Goal: Information Seeking & Learning: Learn about a topic

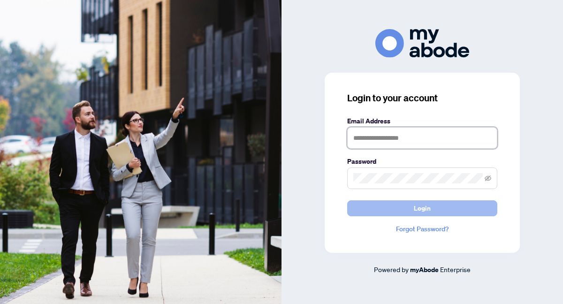
type input "**********"
click at [405, 207] on button "Login" at bounding box center [422, 208] width 150 height 16
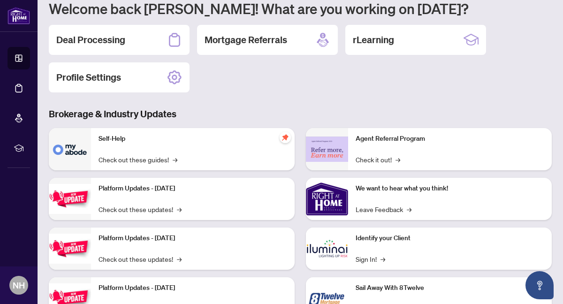
scroll to position [91, 0]
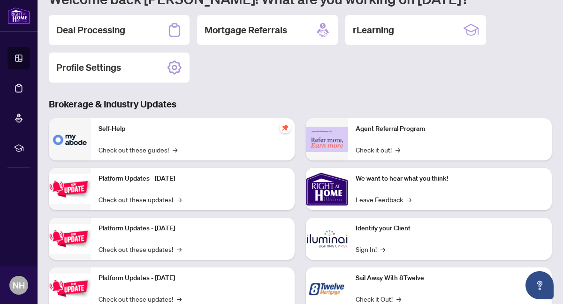
click at [248, 147] on div "Self-Help Check out these guides! →" at bounding box center [193, 139] width 204 height 42
click at [161, 149] on link "Check out these guides! →" at bounding box center [137, 149] width 79 height 10
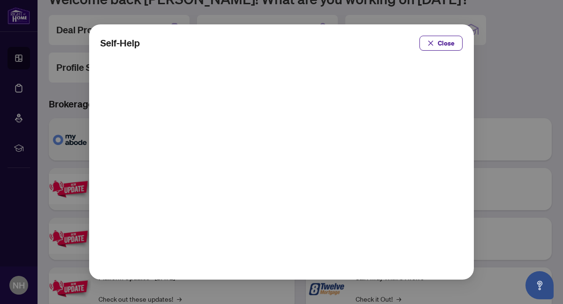
click at [161, 149] on div at bounding box center [281, 163] width 362 height 210
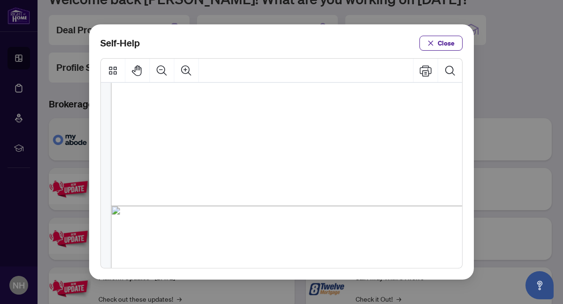
scroll to position [709, 0]
click at [436, 42] on button "Close" at bounding box center [440, 43] width 43 height 15
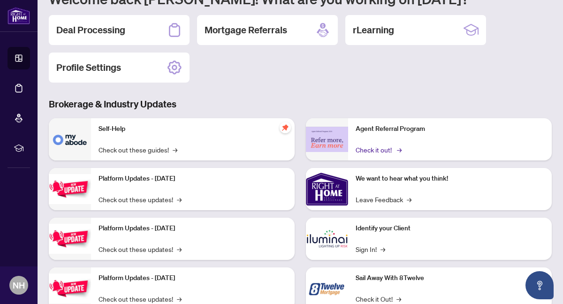
click at [383, 149] on link "Check it out! →" at bounding box center [377, 149] width 45 height 10
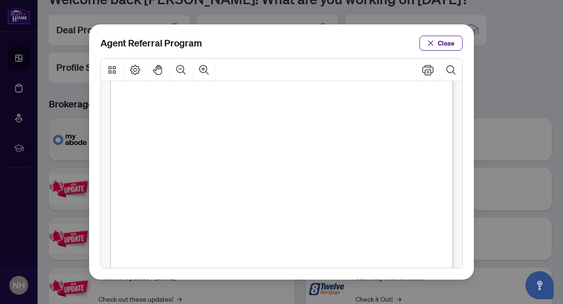
scroll to position [0, 0]
click at [433, 37] on span "button" at bounding box center [430, 43] width 7 height 15
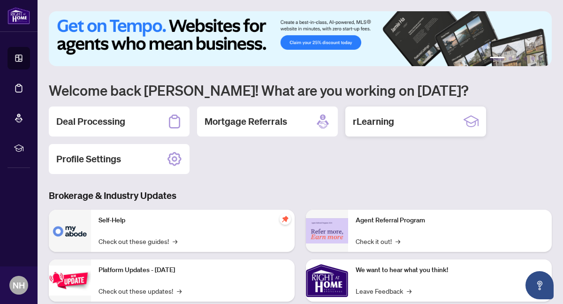
click at [374, 122] on h2 "rLearning" at bounding box center [373, 121] width 41 height 13
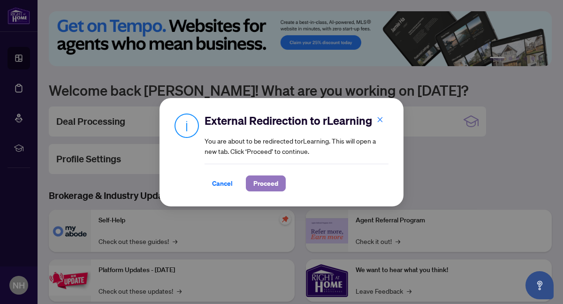
click at [274, 180] on span "Proceed" at bounding box center [265, 183] width 25 height 15
